Goal: Information Seeking & Learning: Learn about a topic

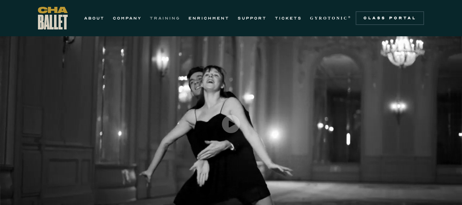
click at [163, 18] on link "TRAINING" at bounding box center [165, 18] width 30 height 8
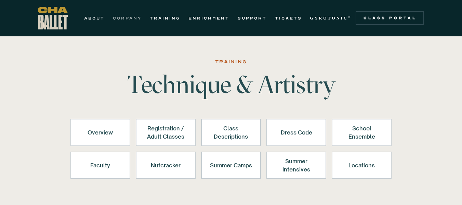
click at [133, 19] on link "COMPANY" at bounding box center [127, 18] width 29 height 8
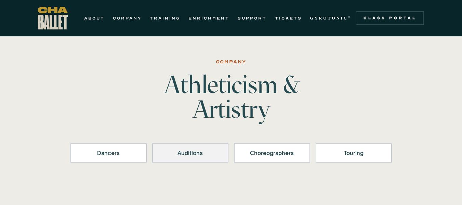
click at [192, 154] on div "Auditions" at bounding box center [190, 153] width 58 height 8
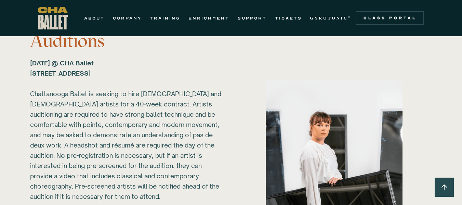
scroll to position [955, 0]
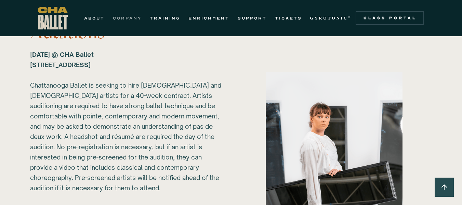
click at [134, 15] on link "COMPANY" at bounding box center [127, 18] width 29 height 8
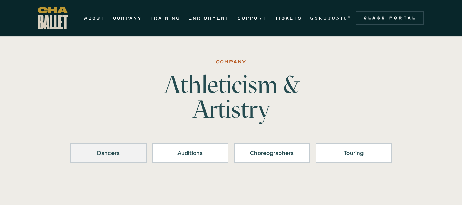
click at [125, 156] on div "Dancers" at bounding box center [108, 153] width 58 height 8
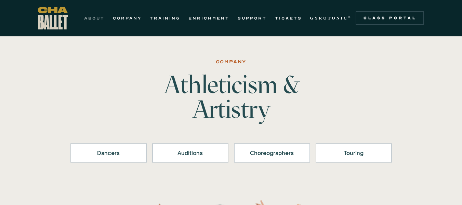
click at [93, 20] on link "ABOUT" at bounding box center [94, 18] width 21 height 8
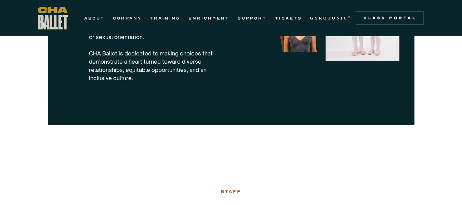
scroll to position [761, 0]
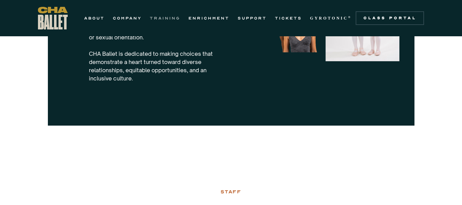
click at [165, 16] on link "TRAINING" at bounding box center [165, 18] width 30 height 8
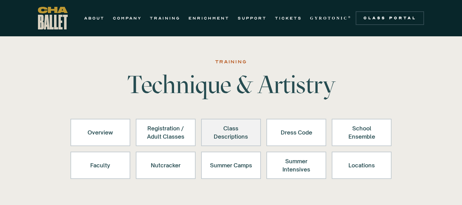
click at [228, 135] on div "Class Descriptions" at bounding box center [231, 132] width 42 height 16
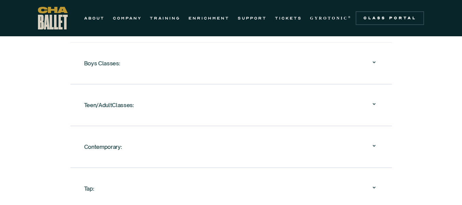
scroll to position [854, 0]
click at [375, 147] on icon at bounding box center [374, 146] width 8 height 8
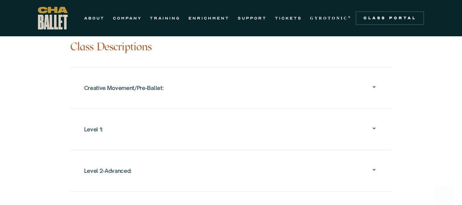
scroll to position [769, 0]
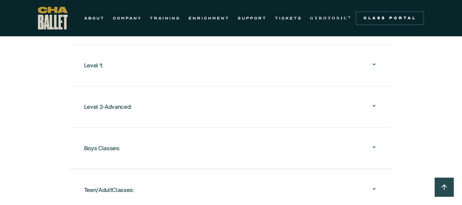
click at [374, 106] on icon at bounding box center [374, 106] width 8 height 8
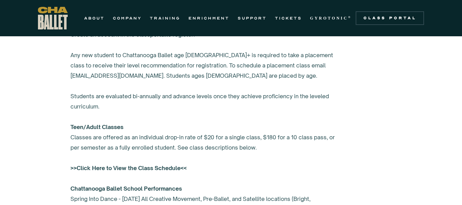
scroll to position [486, 0]
click at [146, 167] on strong ">>Click Here to View the Class Schedule<<" at bounding box center [128, 168] width 116 height 7
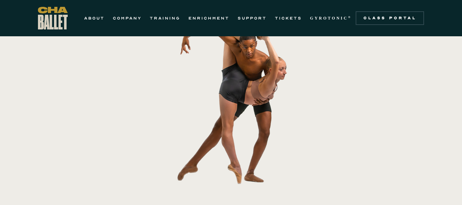
scroll to position [180, 0]
